Goal: Information Seeking & Learning: Learn about a topic

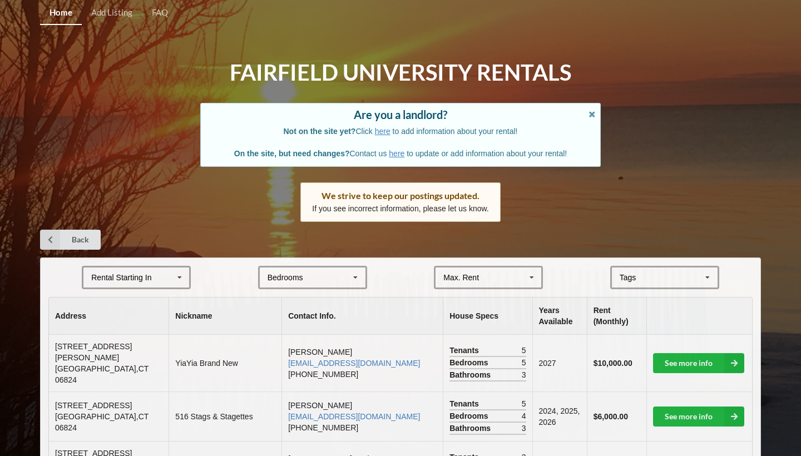
click at [182, 272] on icon at bounding box center [179, 278] width 17 height 21
click at [168, 354] on div "2028" at bounding box center [136, 359] width 106 height 21
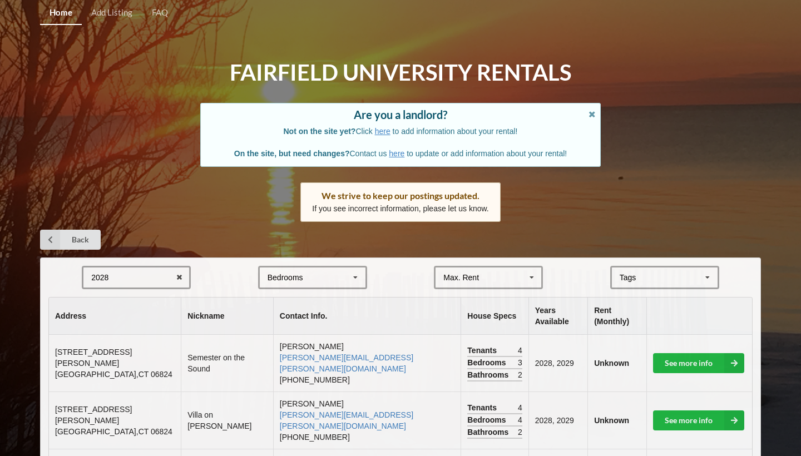
click at [531, 271] on icon at bounding box center [531, 278] width 17 height 21
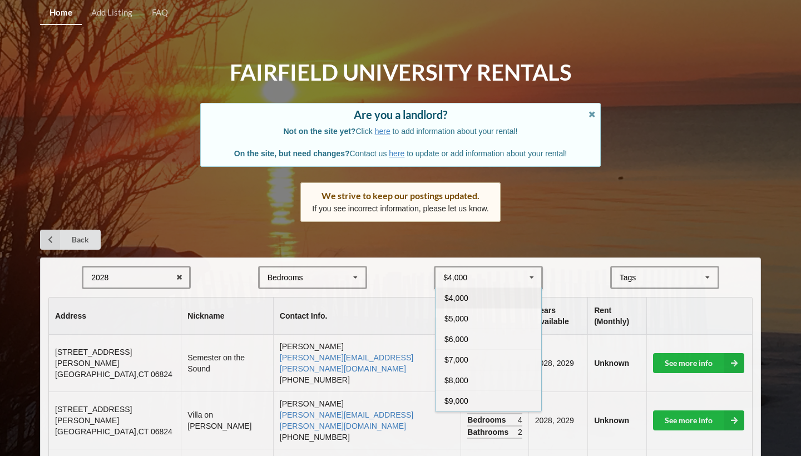
click at [554, 266] on form "2028 2025 2026 2027 2028 Bedrooms 1 2 3 4 5 6 7 8 $4,000 $4,000 $5,000 $6,000 $…" at bounding box center [400, 277] width 704 height 23
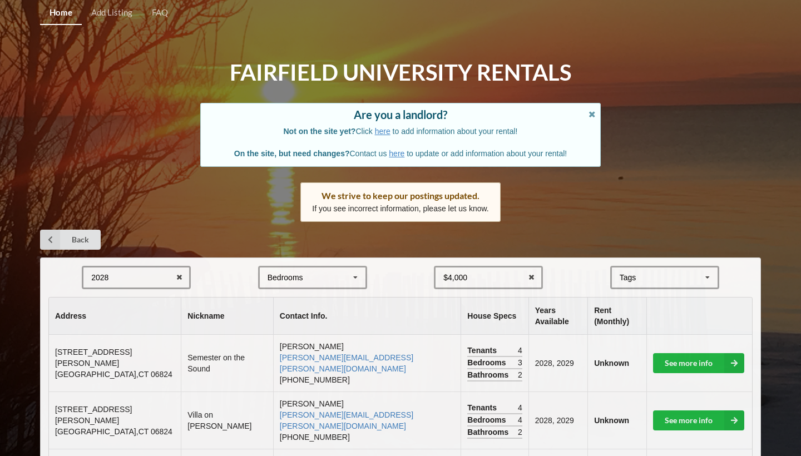
click at [709, 274] on icon at bounding box center [707, 278] width 17 height 21
click at [651, 297] on span "Beachfront" at bounding box center [640, 298] width 38 height 9
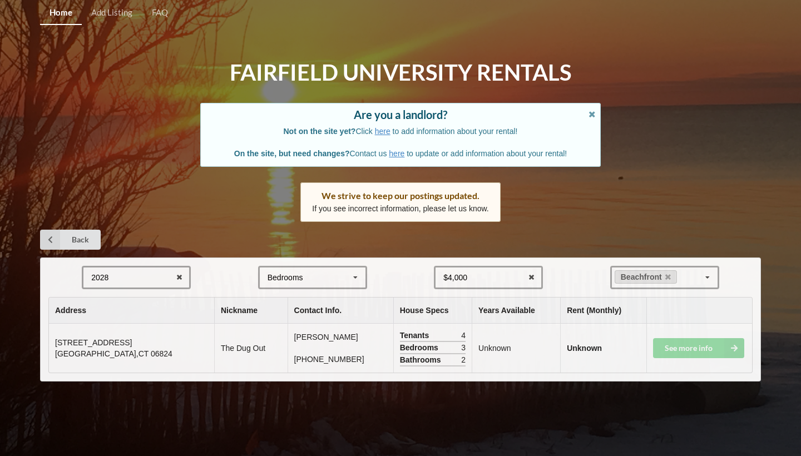
click at [626, 412] on div "Home Add Listing FAQ Fairfield University Rentals Are you a landlord? Not on th…" at bounding box center [400, 228] width 801 height 456
click at [690, 347] on td "See more info" at bounding box center [699, 348] width 106 height 49
click at [669, 274] on icon at bounding box center [668, 277] width 6 height 7
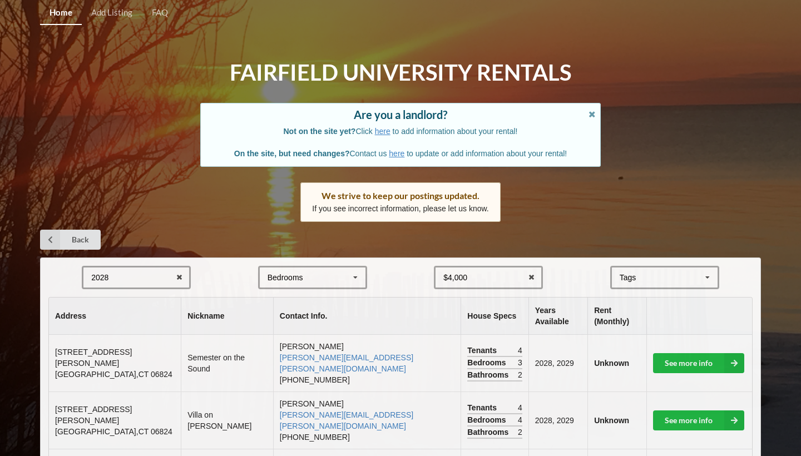
click at [704, 274] on icon at bounding box center [707, 278] width 17 height 21
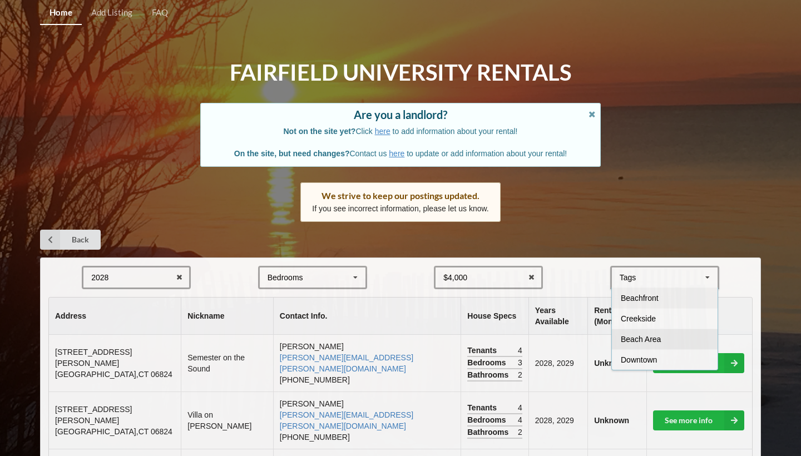
click at [671, 333] on div "Beach Area" at bounding box center [665, 339] width 106 height 21
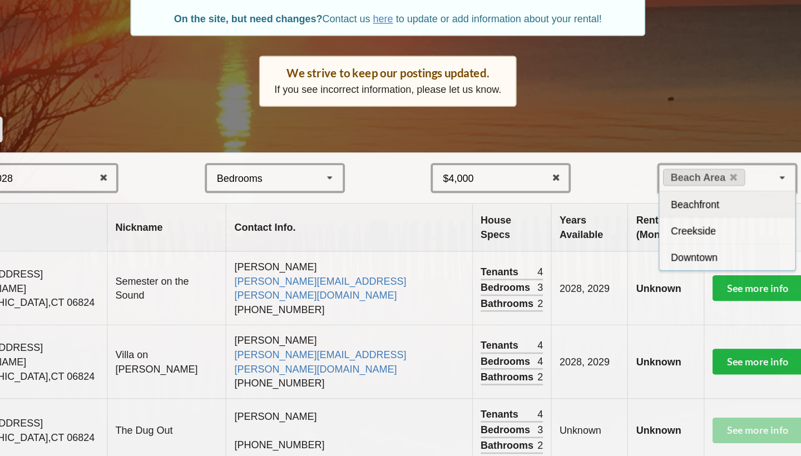
scroll to position [38, 0]
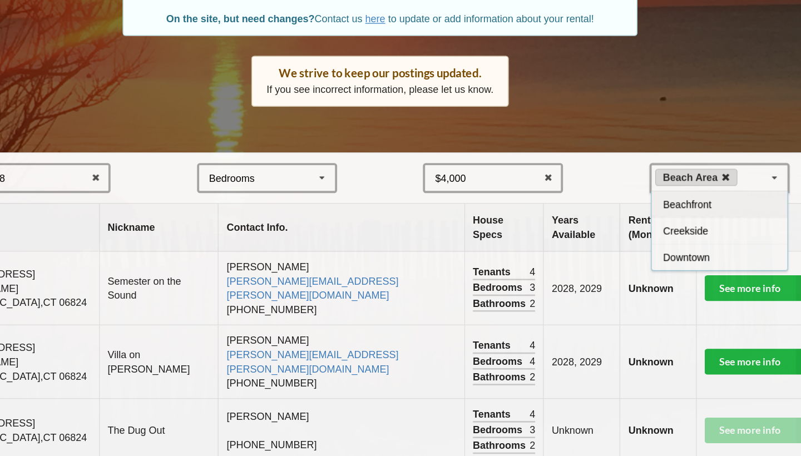
click at [667, 236] on icon at bounding box center [670, 239] width 6 height 7
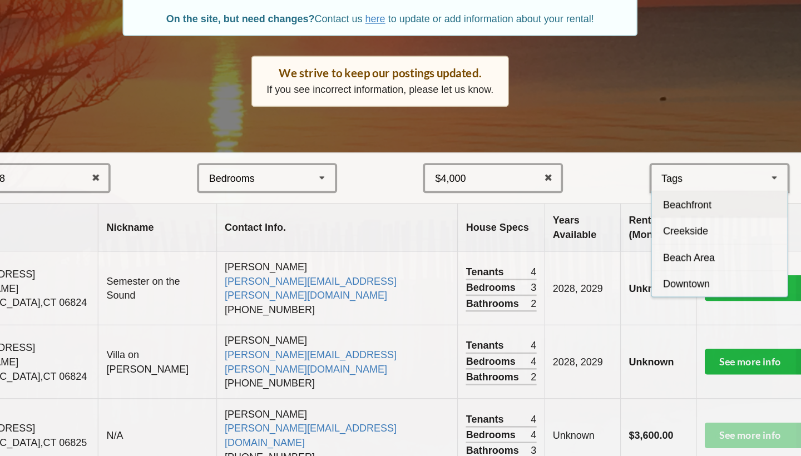
click at [621, 256] on span "Beachfront" at bounding box center [640, 260] width 38 height 9
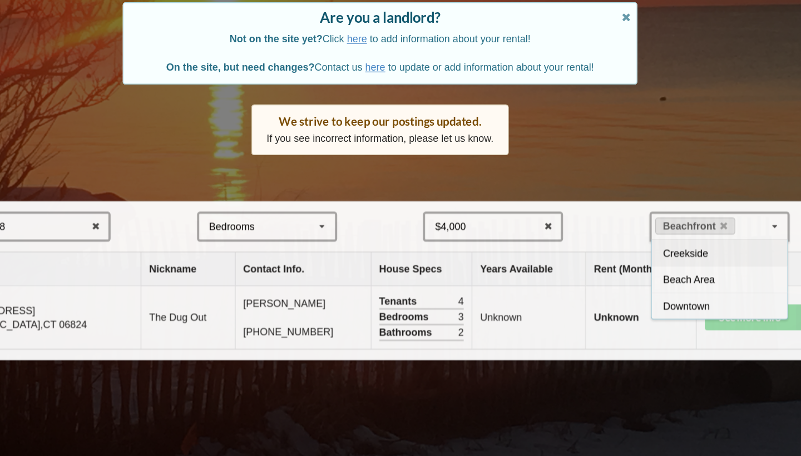
scroll to position [0, 0]
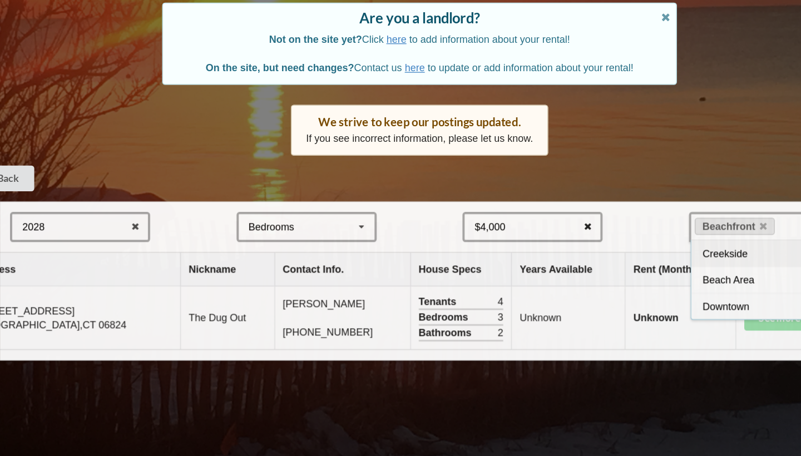
click at [523, 268] on icon at bounding box center [531, 278] width 17 height 21
